Goal: Transaction & Acquisition: Purchase product/service

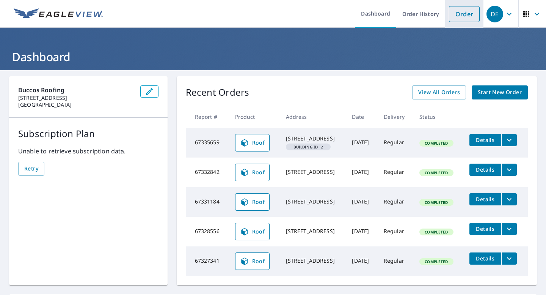
click at [460, 13] on link "Order" at bounding box center [464, 14] width 31 height 16
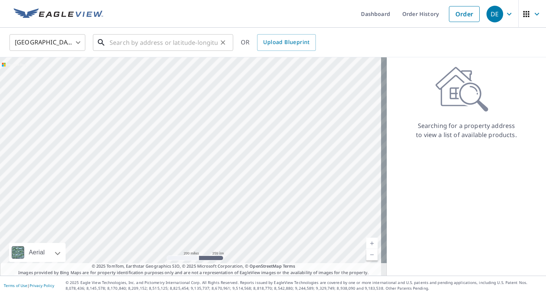
click at [158, 46] on input "text" at bounding box center [164, 42] width 108 height 21
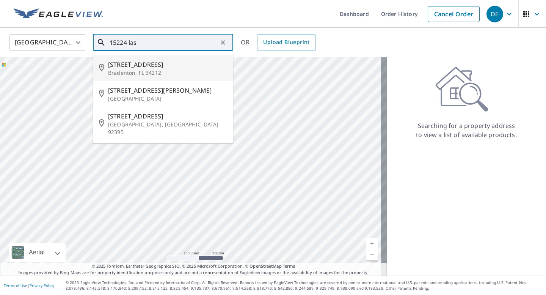
click at [152, 68] on span "[STREET_ADDRESS]" at bounding box center [167, 64] width 119 height 9
type input "[STREET_ADDRESS]"
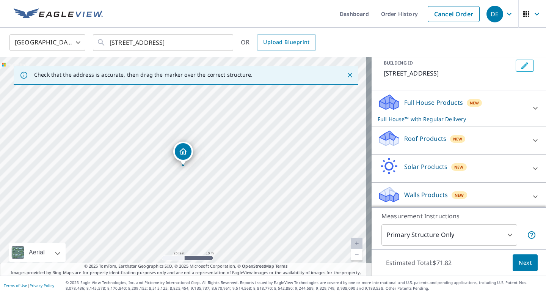
scroll to position [46, 0]
click at [531, 141] on icon at bounding box center [535, 139] width 9 height 9
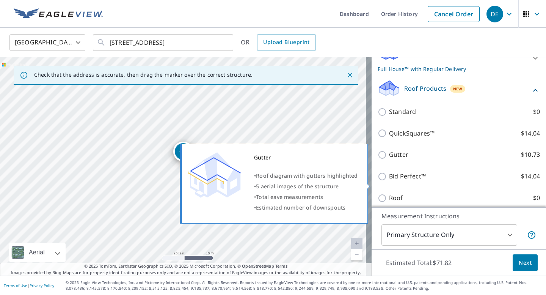
scroll to position [97, 0]
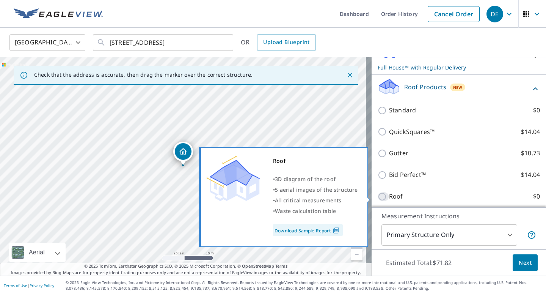
click at [378, 196] on input "Roof $0" at bounding box center [383, 196] width 11 height 9
checkbox input "true"
type input "3"
checkbox input "false"
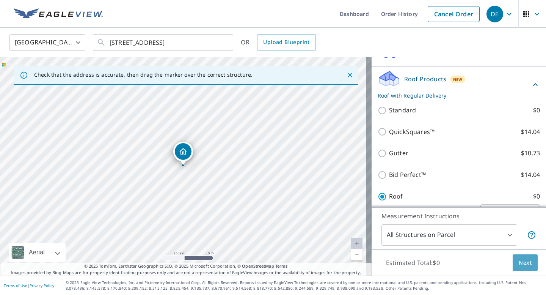
click at [520, 265] on span "Next" at bounding box center [525, 262] width 13 height 9
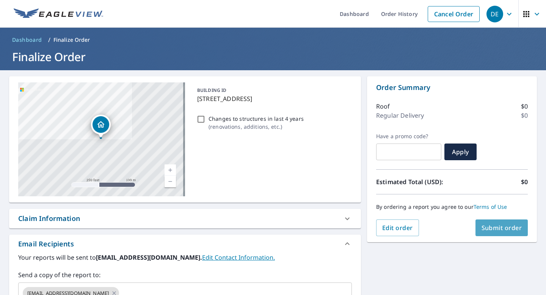
click at [496, 231] on span "Submit order" at bounding box center [502, 227] width 41 height 8
checkbox input "true"
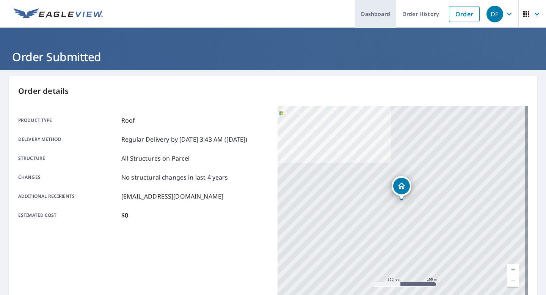
click at [369, 16] on link "Dashboard" at bounding box center [375, 14] width 41 height 28
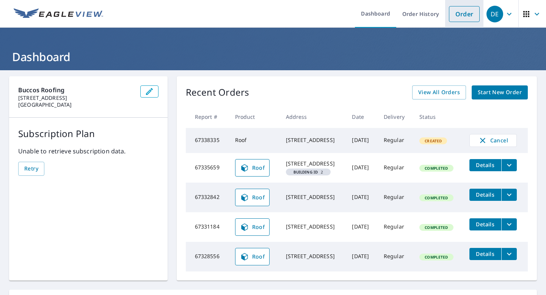
click at [462, 16] on link "Order" at bounding box center [464, 14] width 31 height 16
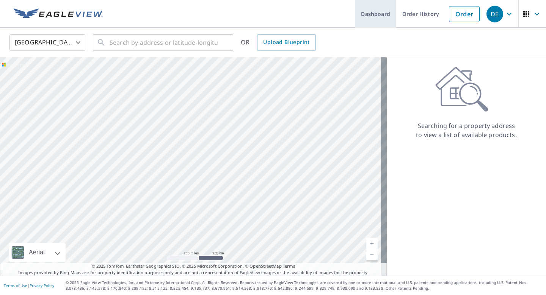
click at [373, 17] on link "Dashboard" at bounding box center [375, 14] width 41 height 28
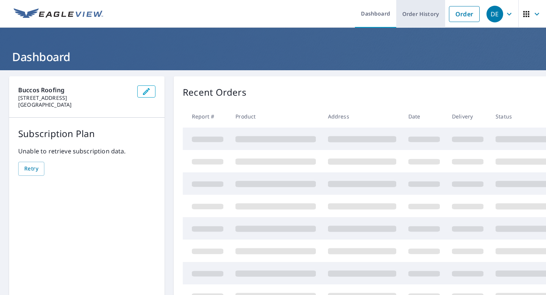
click at [408, 17] on link "Order History" at bounding box center [420, 14] width 49 height 28
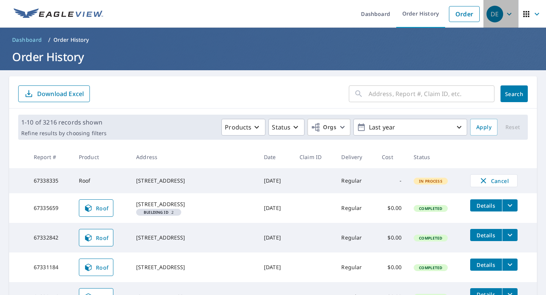
click at [505, 14] on icon "button" at bounding box center [509, 13] width 9 height 9
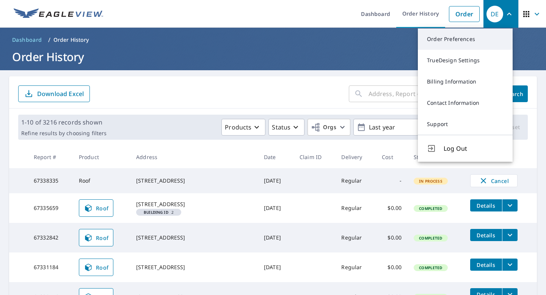
click at [468, 41] on link "Order Preferences" at bounding box center [465, 38] width 95 height 21
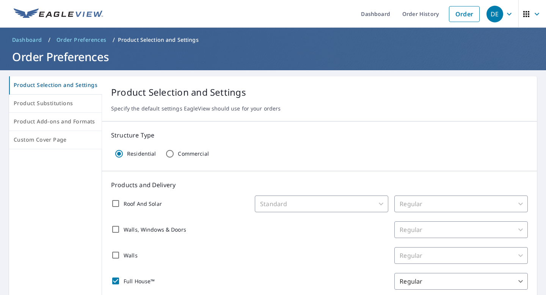
click at [36, 42] on span "Dashboard" at bounding box center [27, 40] width 30 height 8
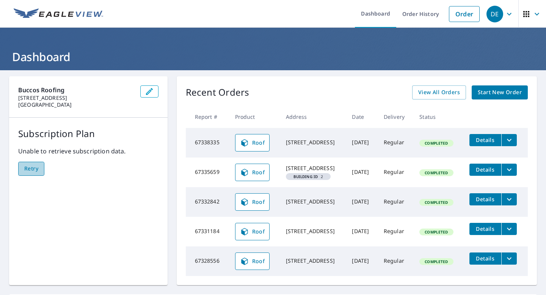
click at [36, 169] on span "Retry" at bounding box center [31, 168] width 14 height 9
click at [31, 171] on span "Retry" at bounding box center [31, 168] width 14 height 9
click at [512, 141] on icon "filesDropdownBtn-67338335" at bounding box center [509, 139] width 9 height 9
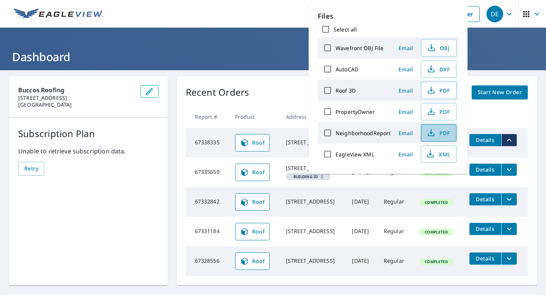
click at [438, 130] on span "PDF" at bounding box center [438, 132] width 24 height 9
click at [439, 90] on span "PDF" at bounding box center [438, 90] width 24 height 9
